Goal: Task Accomplishment & Management: Use online tool/utility

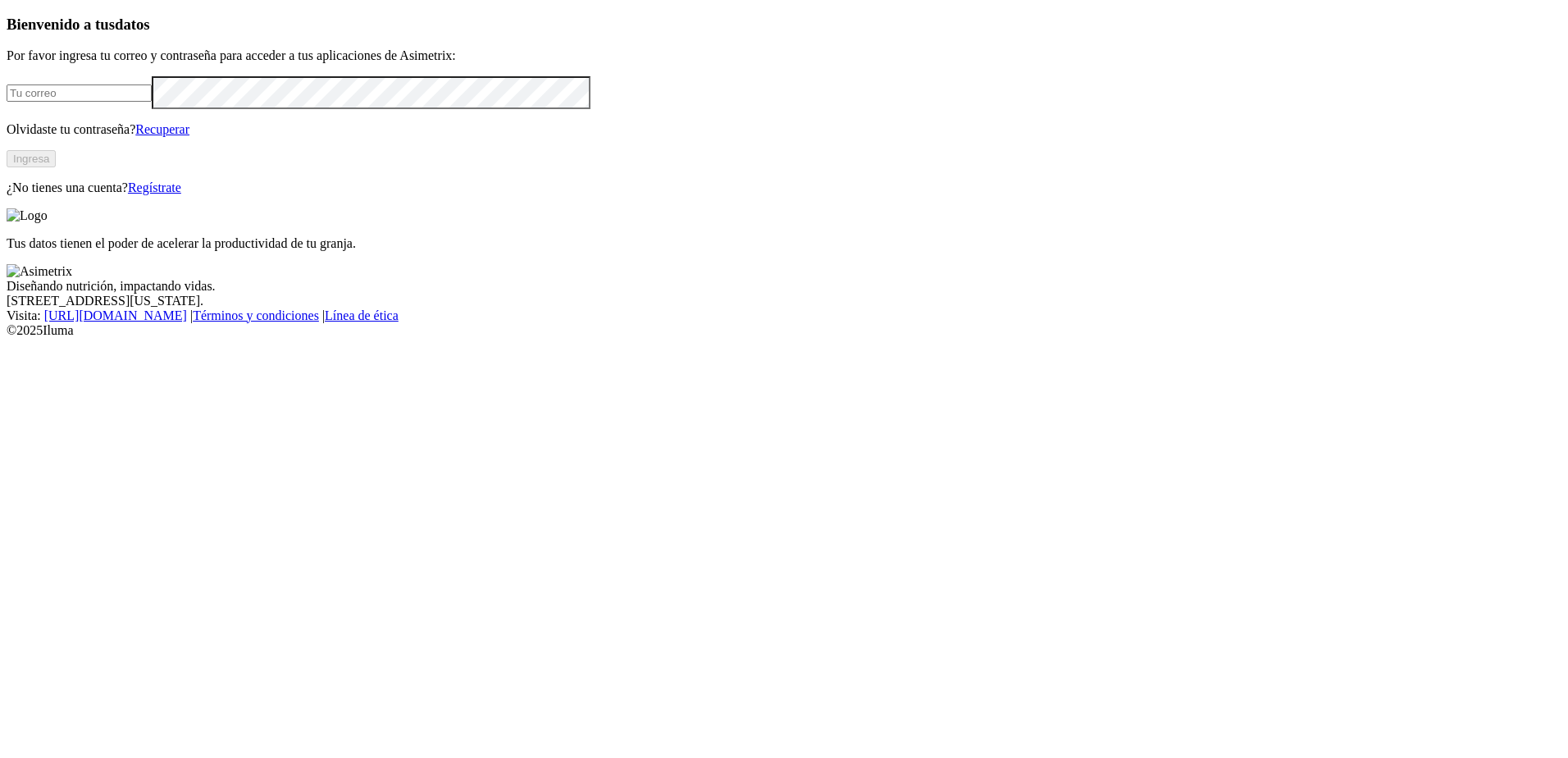
type input "[EMAIL_ADDRESS][DOMAIN_NAME]"
click at [56, 168] on button "Ingresa" at bounding box center [31, 158] width 49 height 18
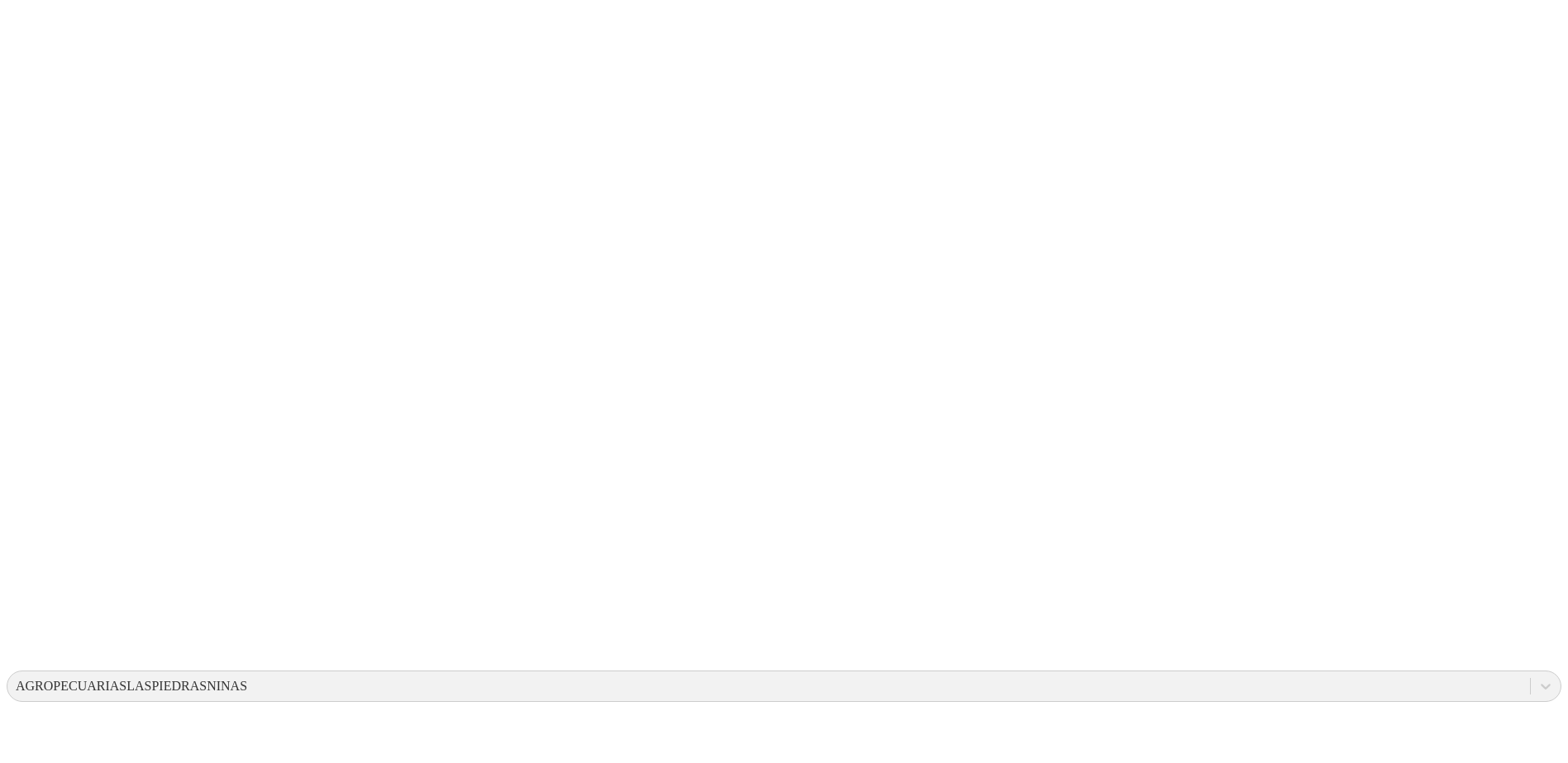
drag, startPoint x: 978, startPoint y: 223, endPoint x: 1196, endPoint y: 298, distance: 230.5
drag, startPoint x: 881, startPoint y: 187, endPoint x: 816, endPoint y: 217, distance: 71.6
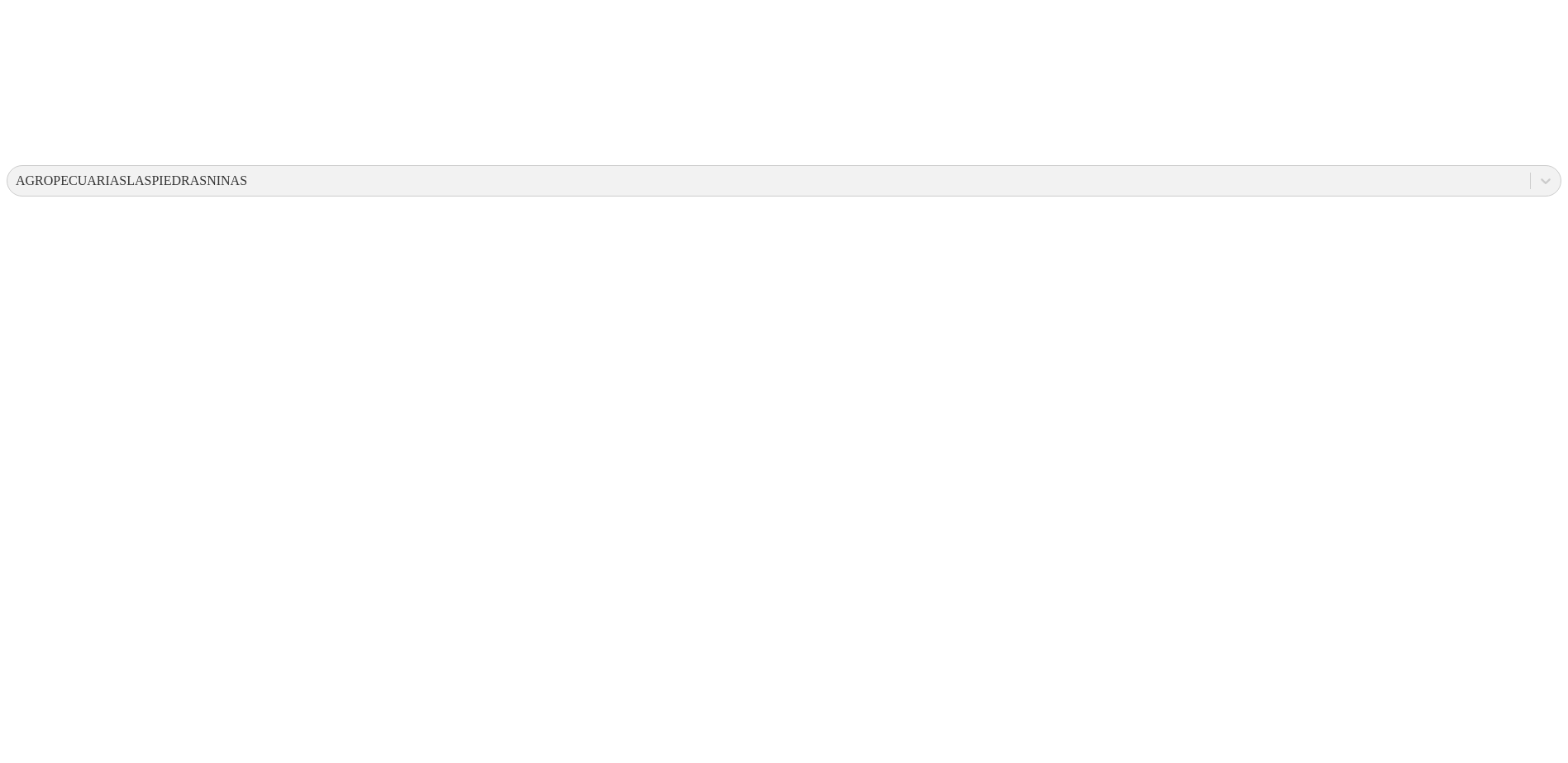
scroll to position [508, 0]
drag, startPoint x: 1010, startPoint y: 437, endPoint x: 933, endPoint y: 435, distance: 77.0
drag, startPoint x: 933, startPoint y: 435, endPoint x: 897, endPoint y: 435, distance: 36.0
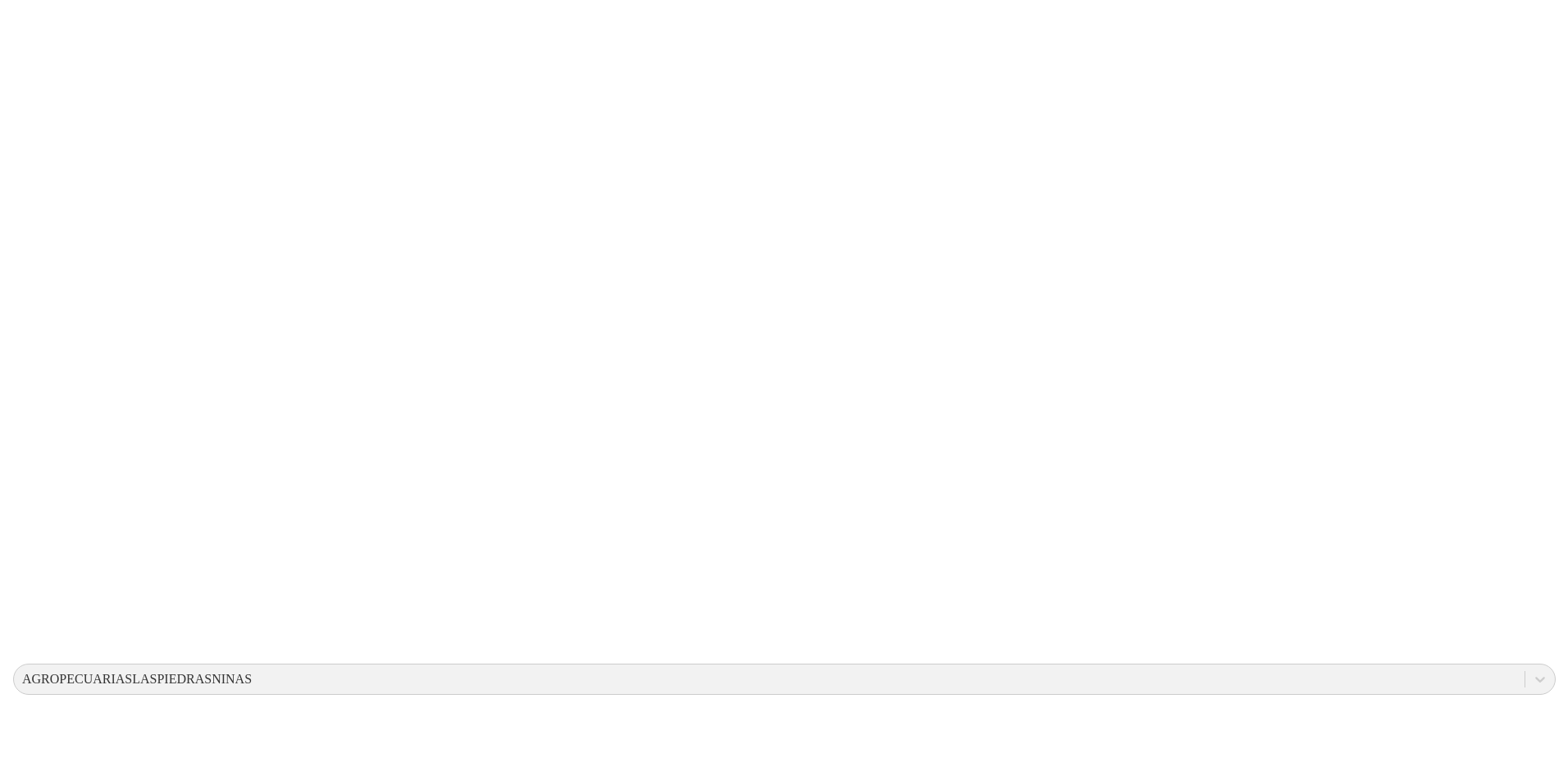
scroll to position [0, 0]
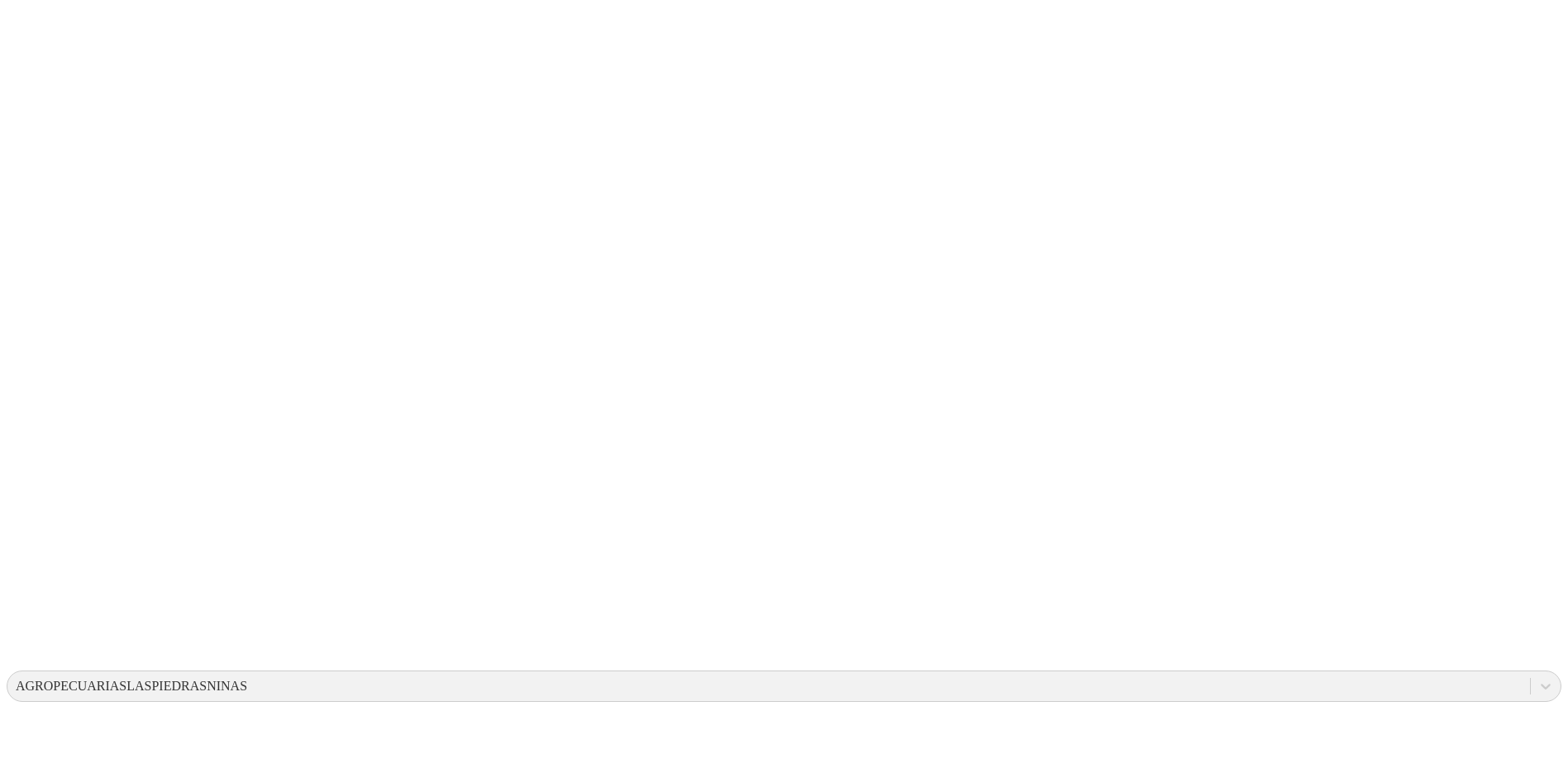
click at [39, 311] on icon at bounding box center [32, 336] width 51 height 51
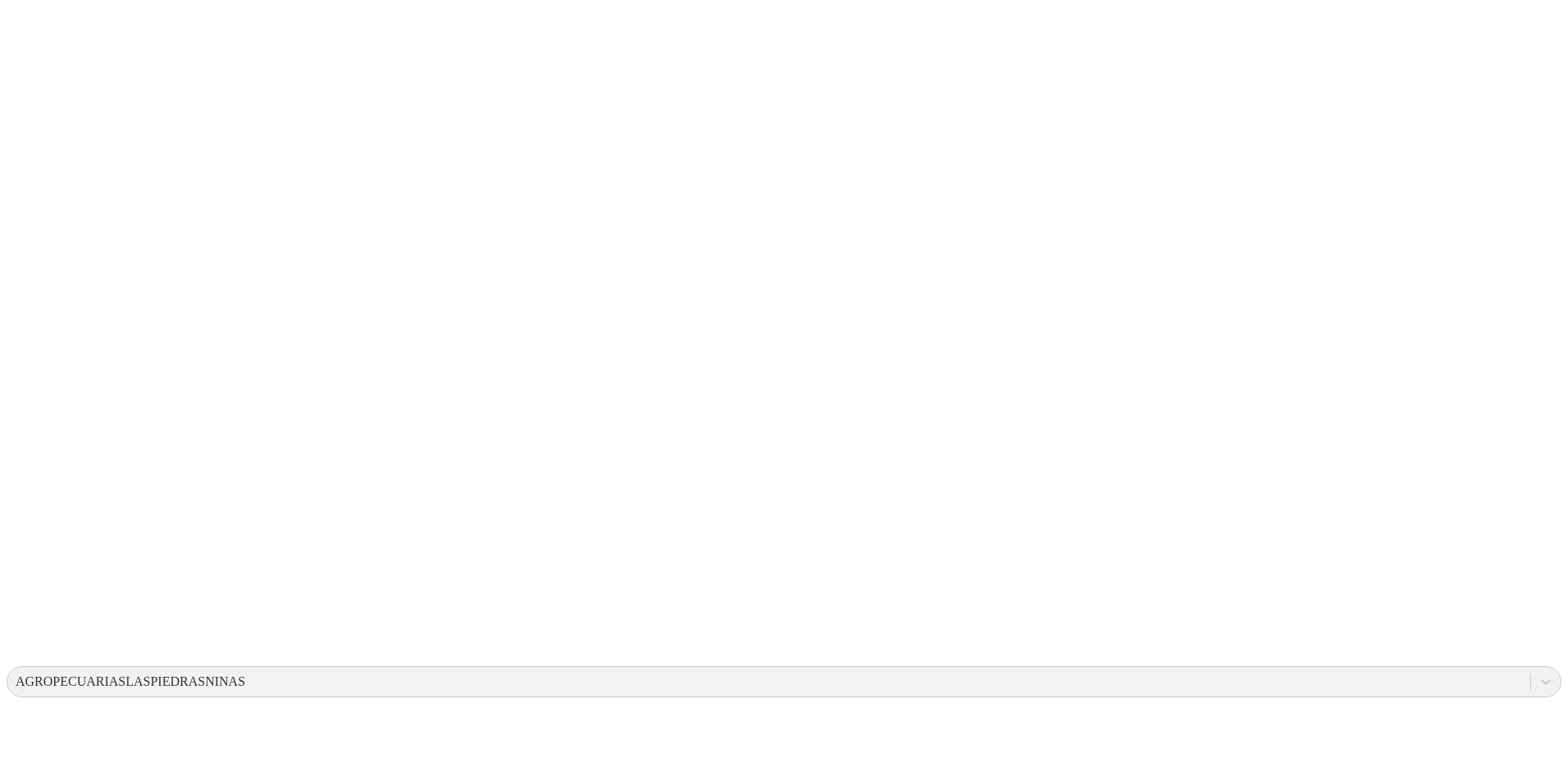
click at [39, 309] on icon at bounding box center [31, 334] width 51 height 51
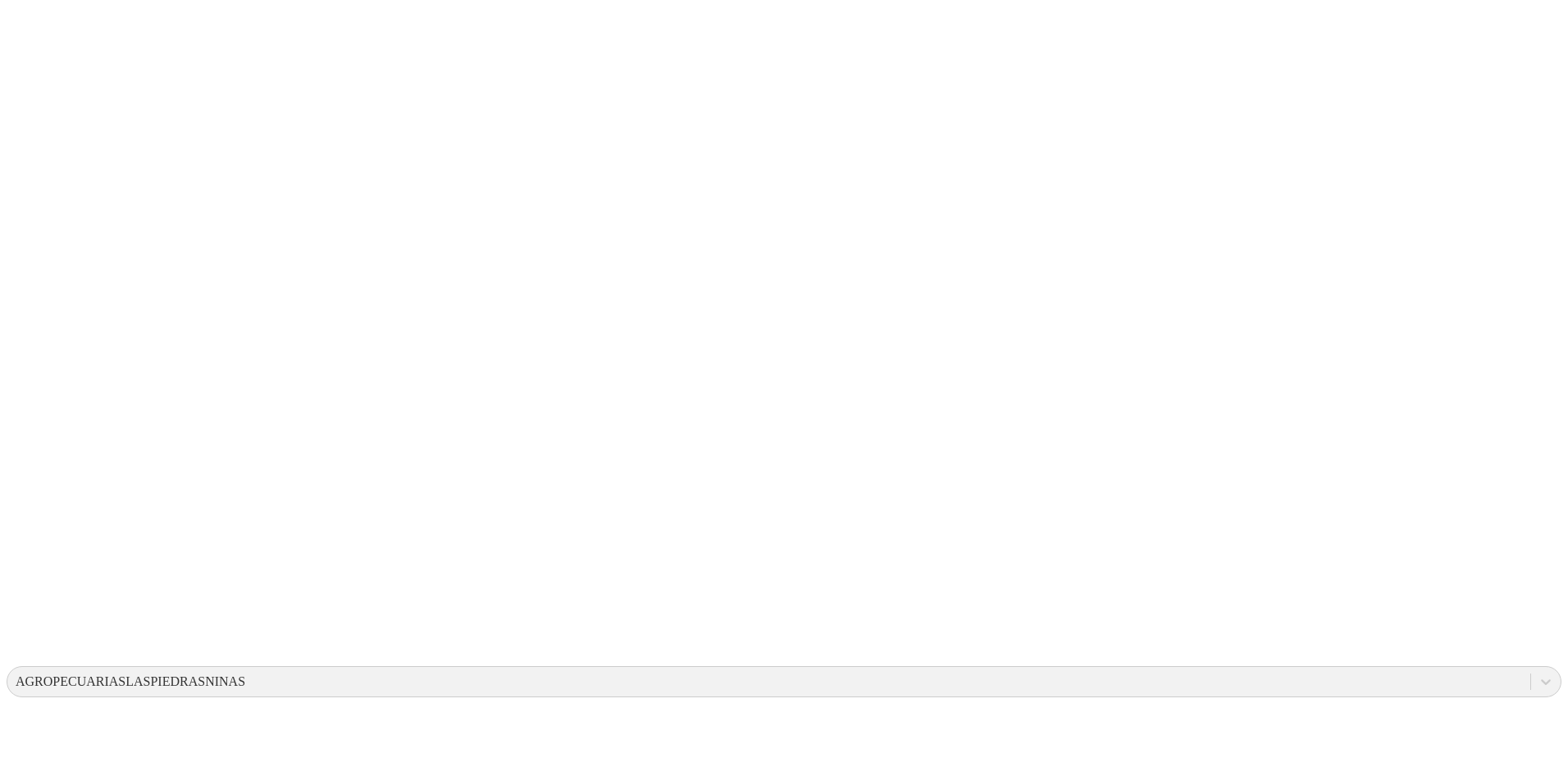
click at [33, 309] on icon at bounding box center [31, 334] width 51 height 51
click at [37, 309] on icon at bounding box center [31, 334] width 51 height 51
